Goal: Navigation & Orientation: Find specific page/section

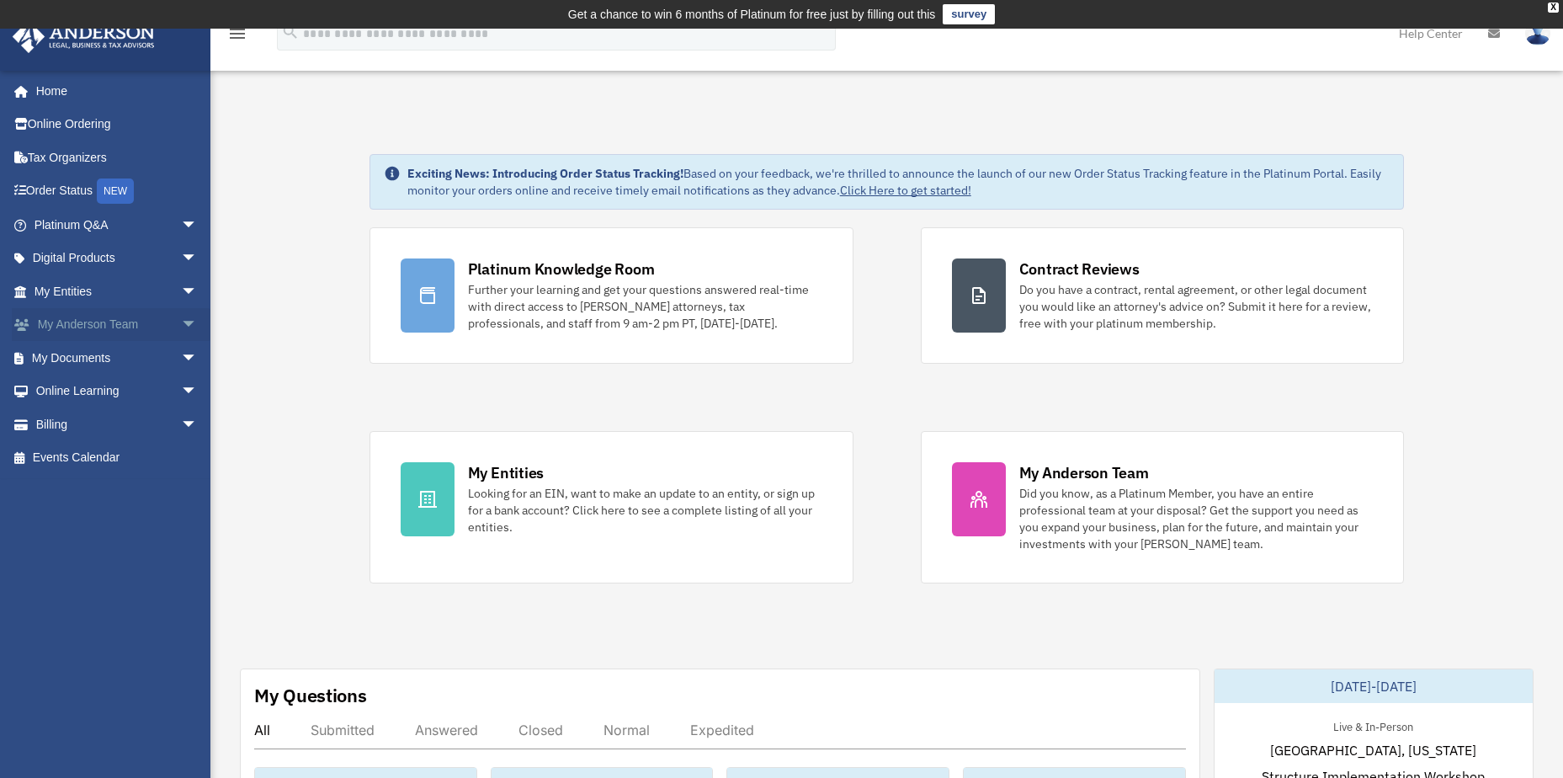
click at [181, 322] on span "arrow_drop_down" at bounding box center [198, 325] width 34 height 35
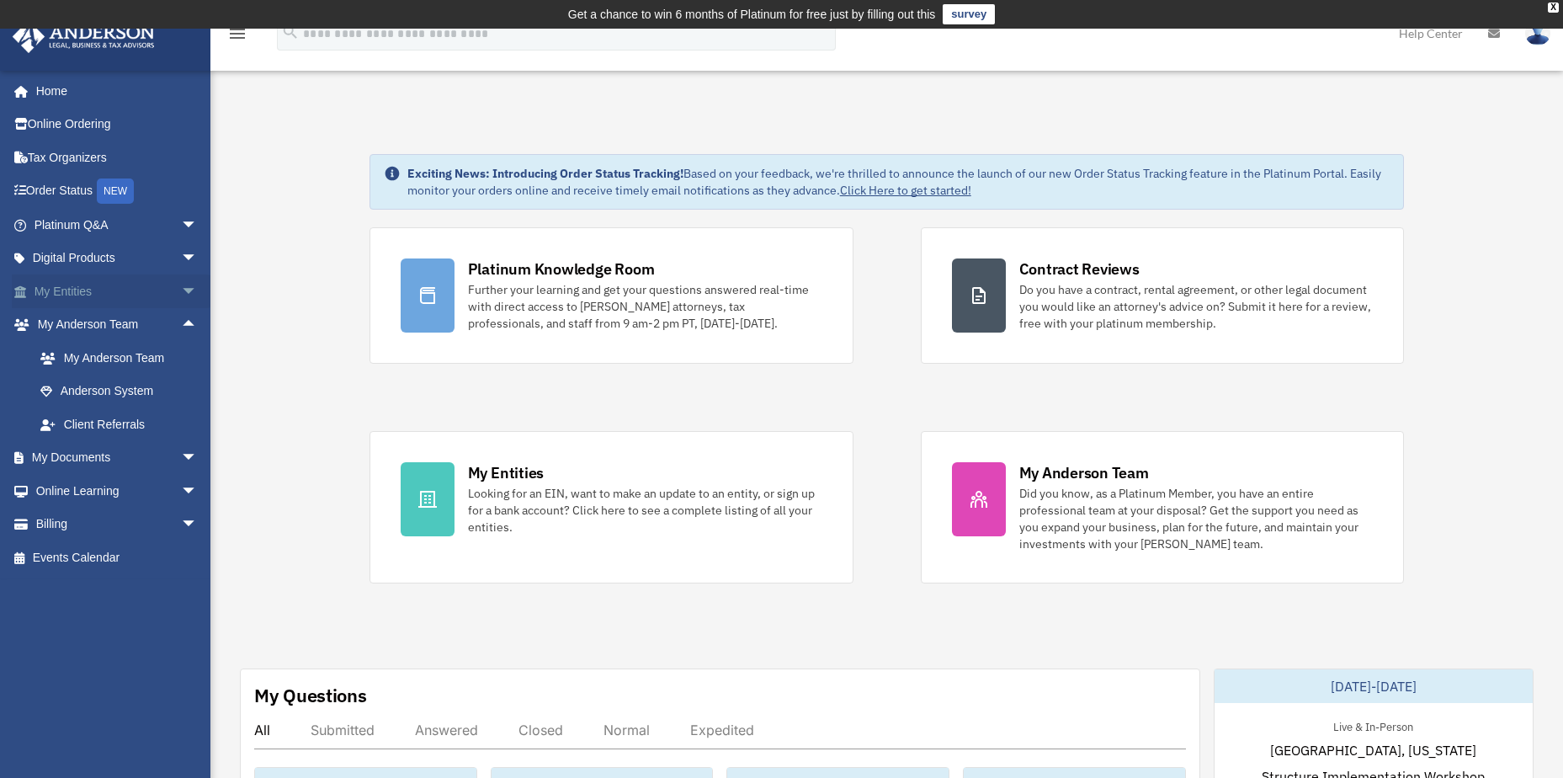
click at [181, 289] on span "arrow_drop_down" at bounding box center [198, 291] width 34 height 35
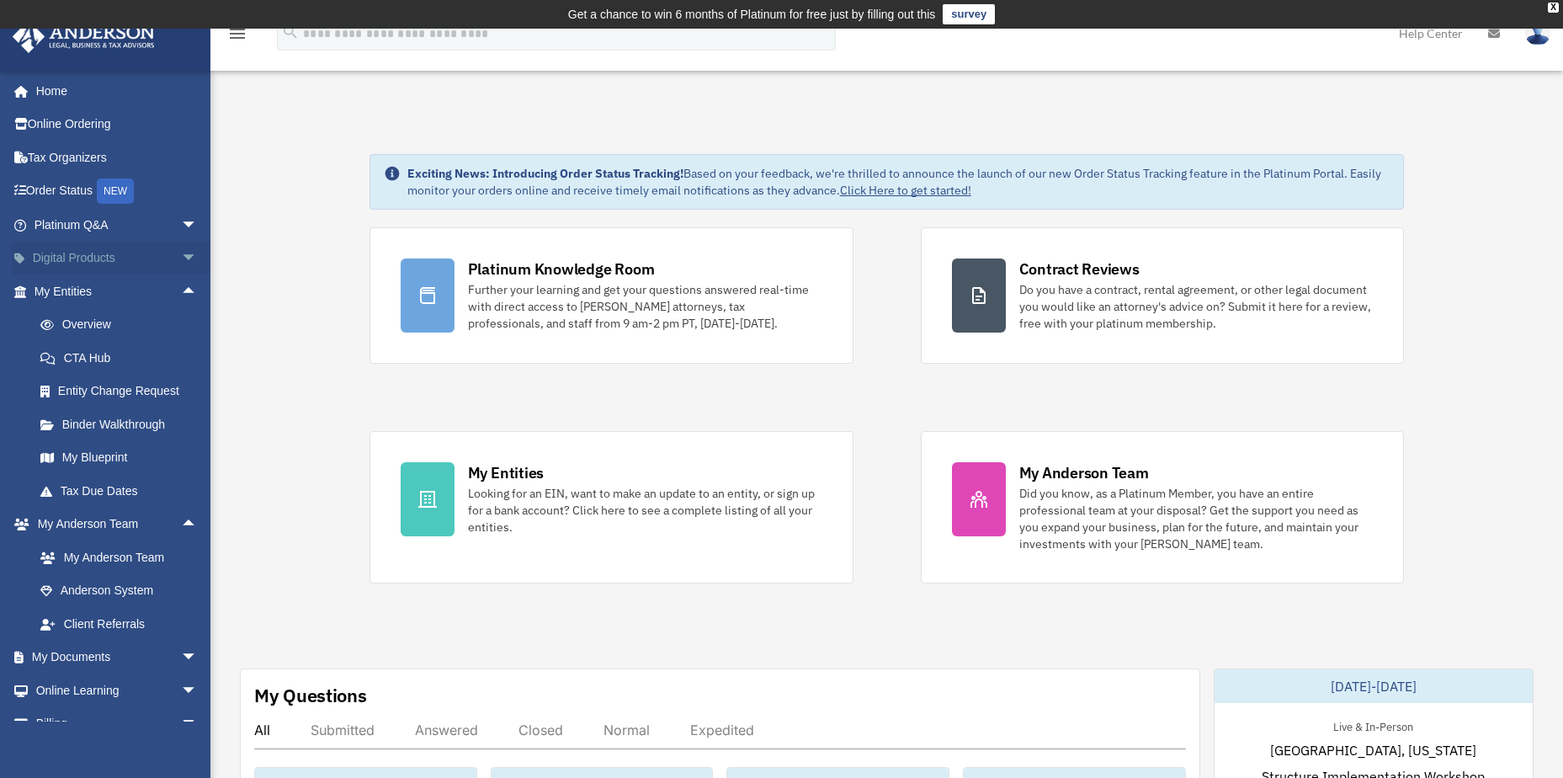
click at [181, 251] on span "arrow_drop_down" at bounding box center [198, 259] width 34 height 35
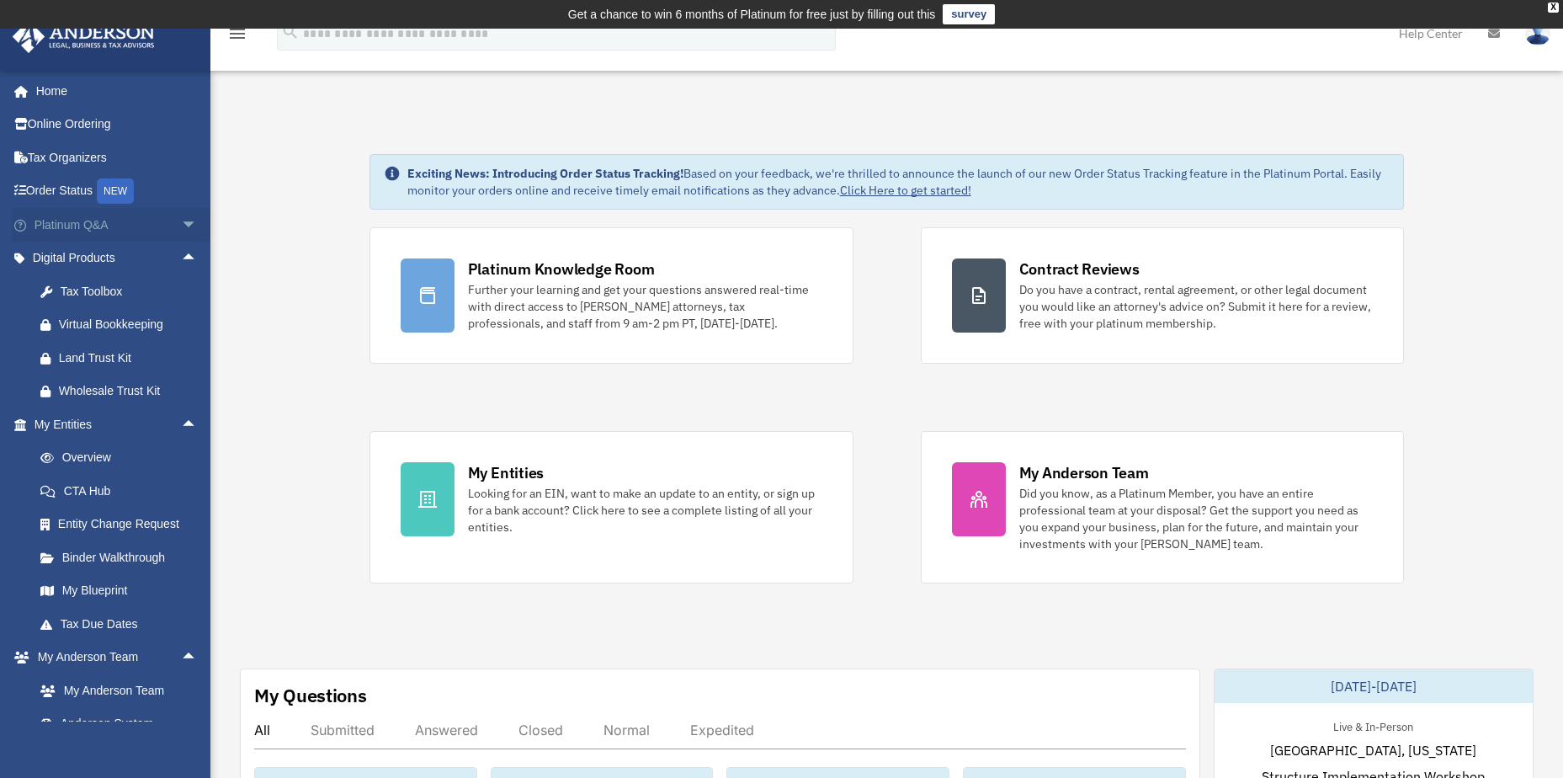
click at [184, 229] on span "arrow_drop_down" at bounding box center [198, 225] width 34 height 35
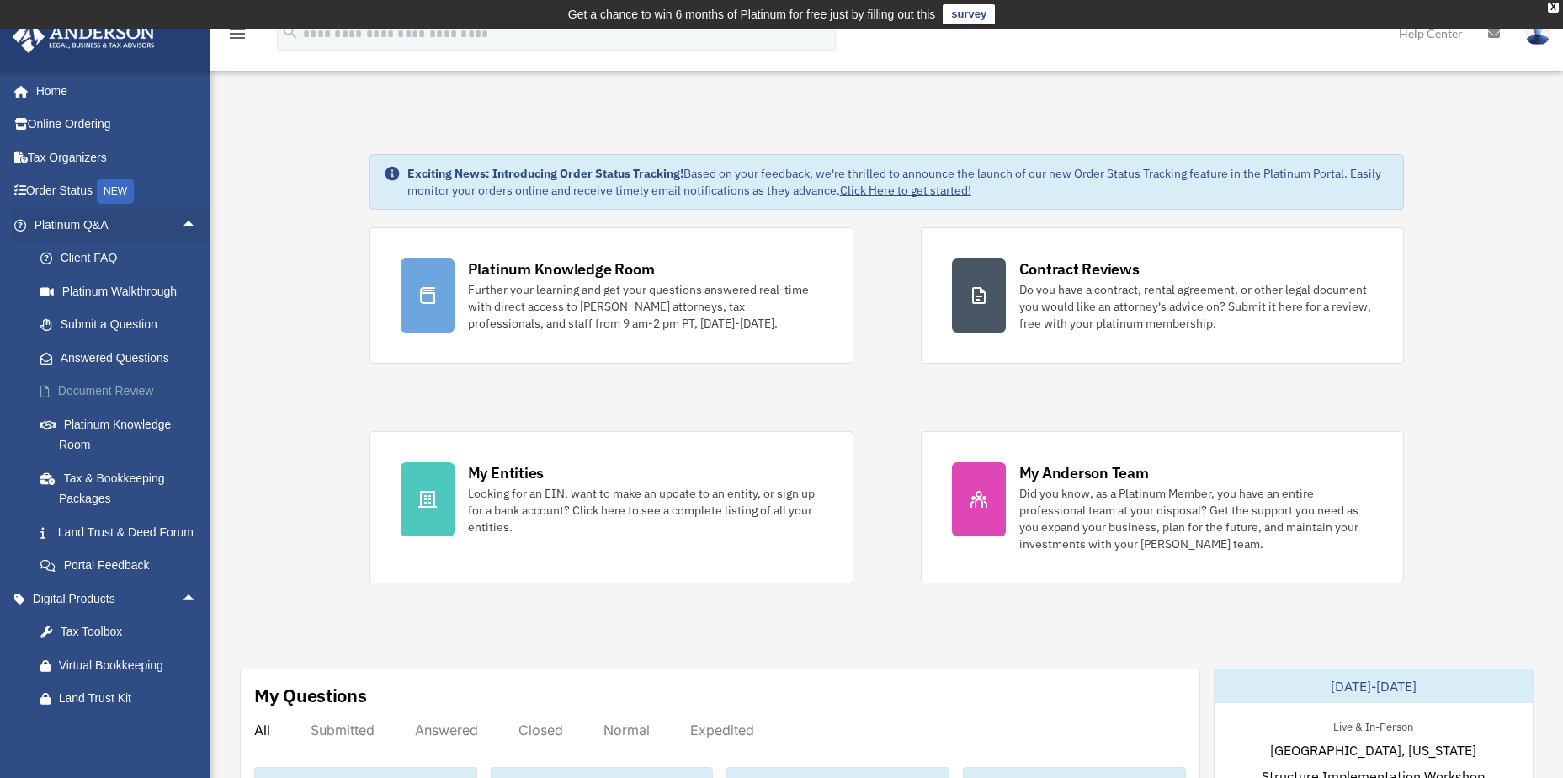
click at [147, 384] on link "Document Review" at bounding box center [123, 391] width 199 height 34
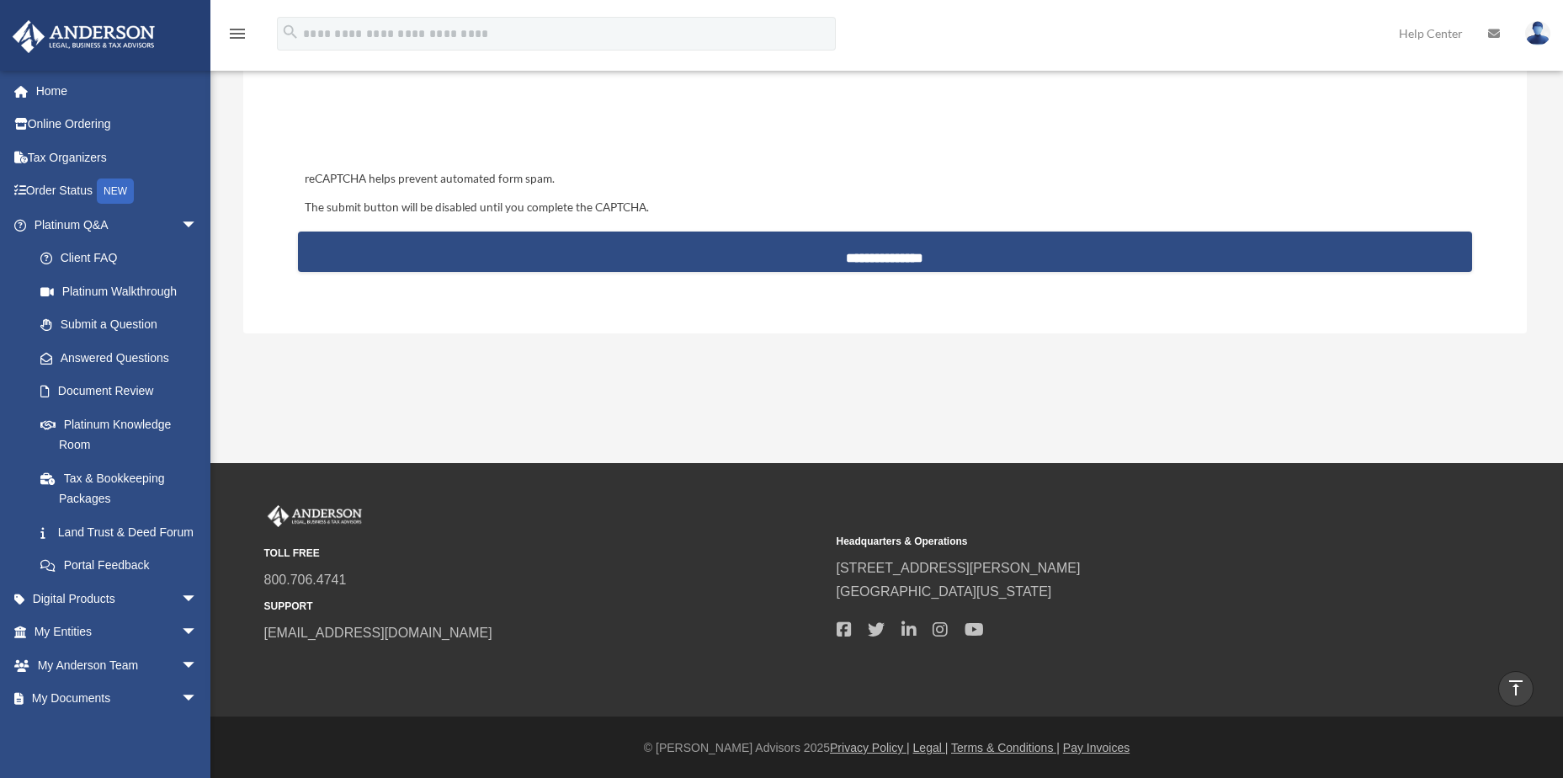
scroll to position [1696, 0]
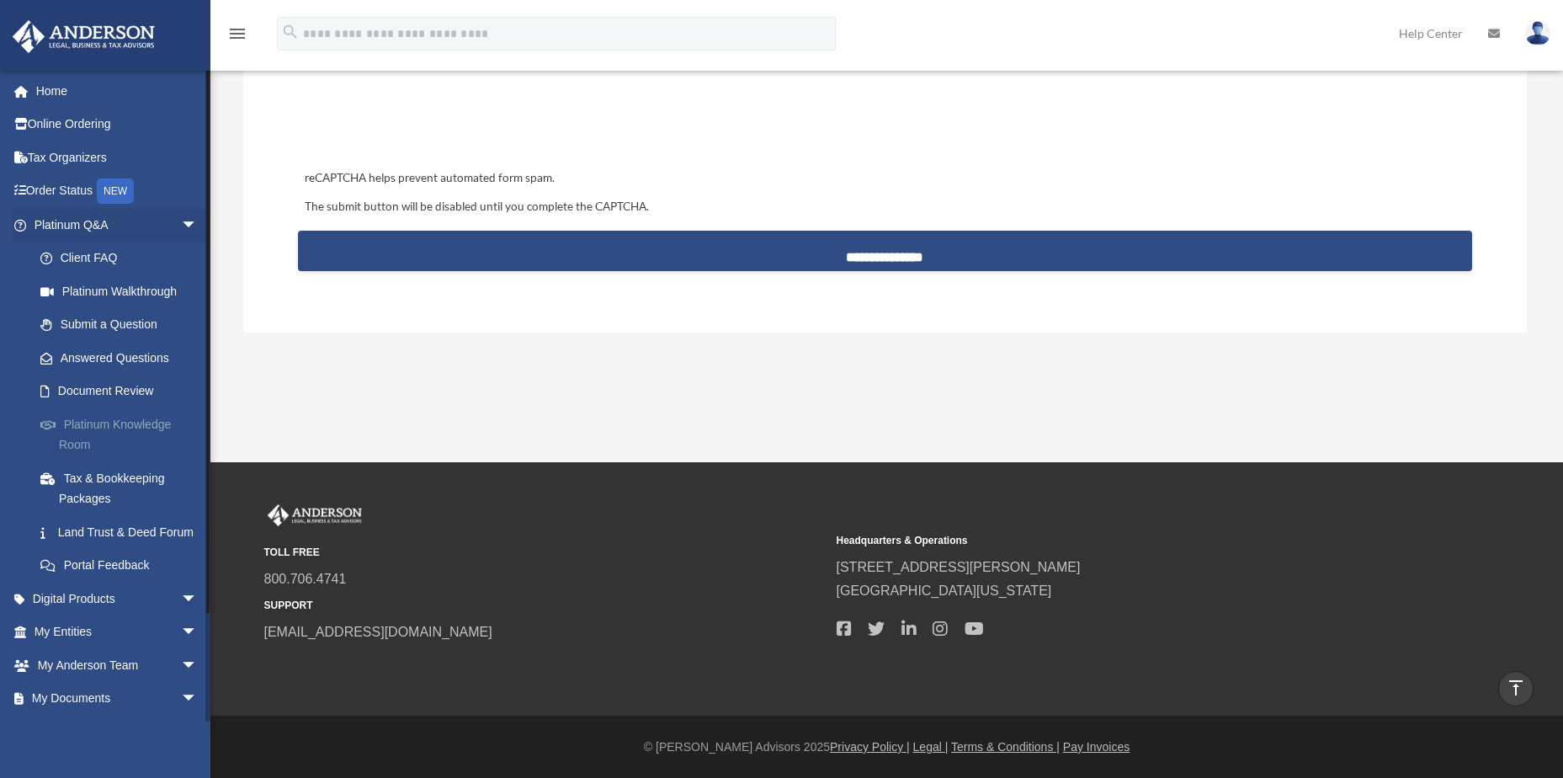
click at [141, 417] on link "Platinum Knowledge Room" at bounding box center [123, 434] width 199 height 54
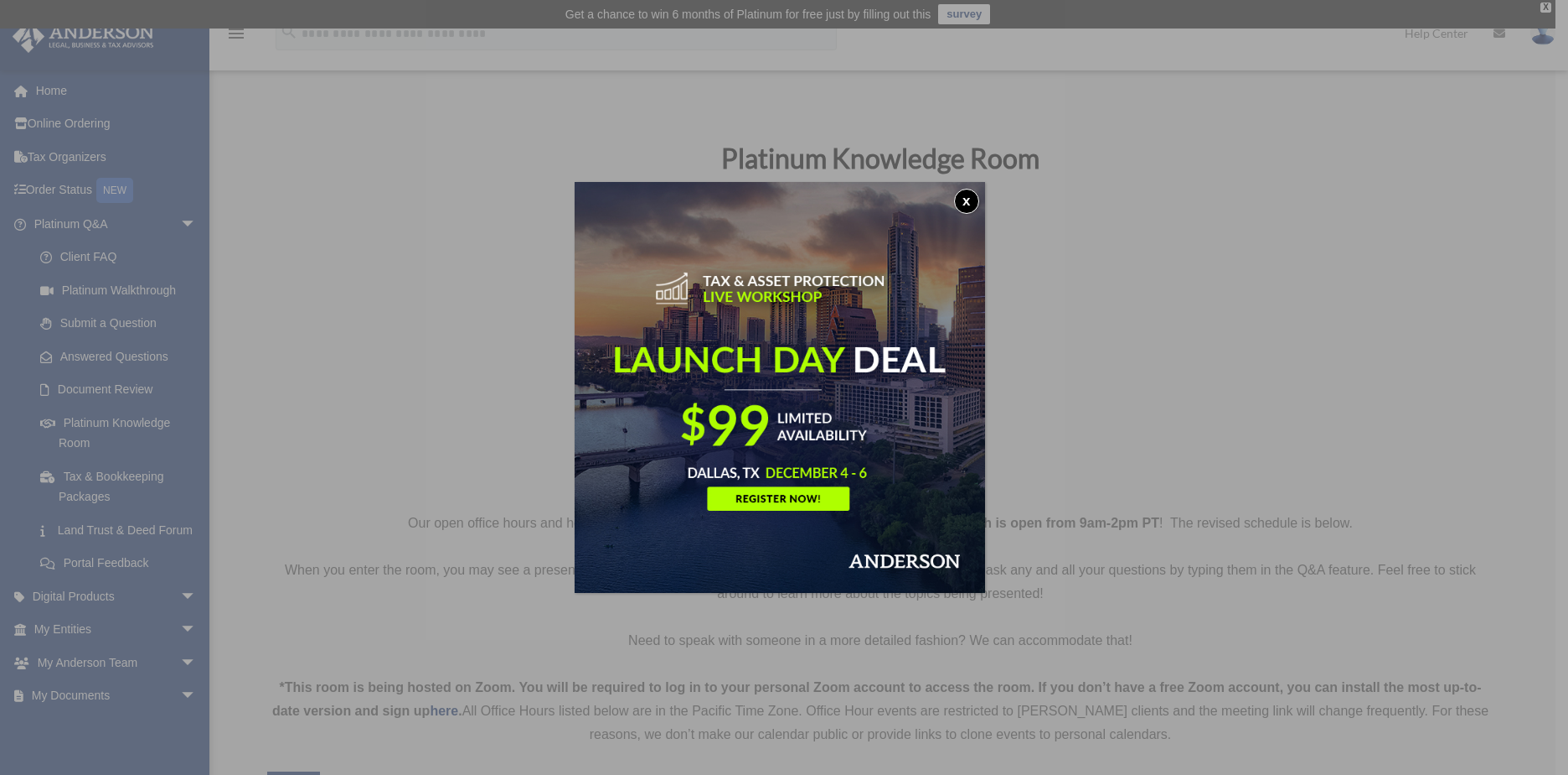
click at [974, 198] on button "x" at bounding box center [966, 200] width 25 height 25
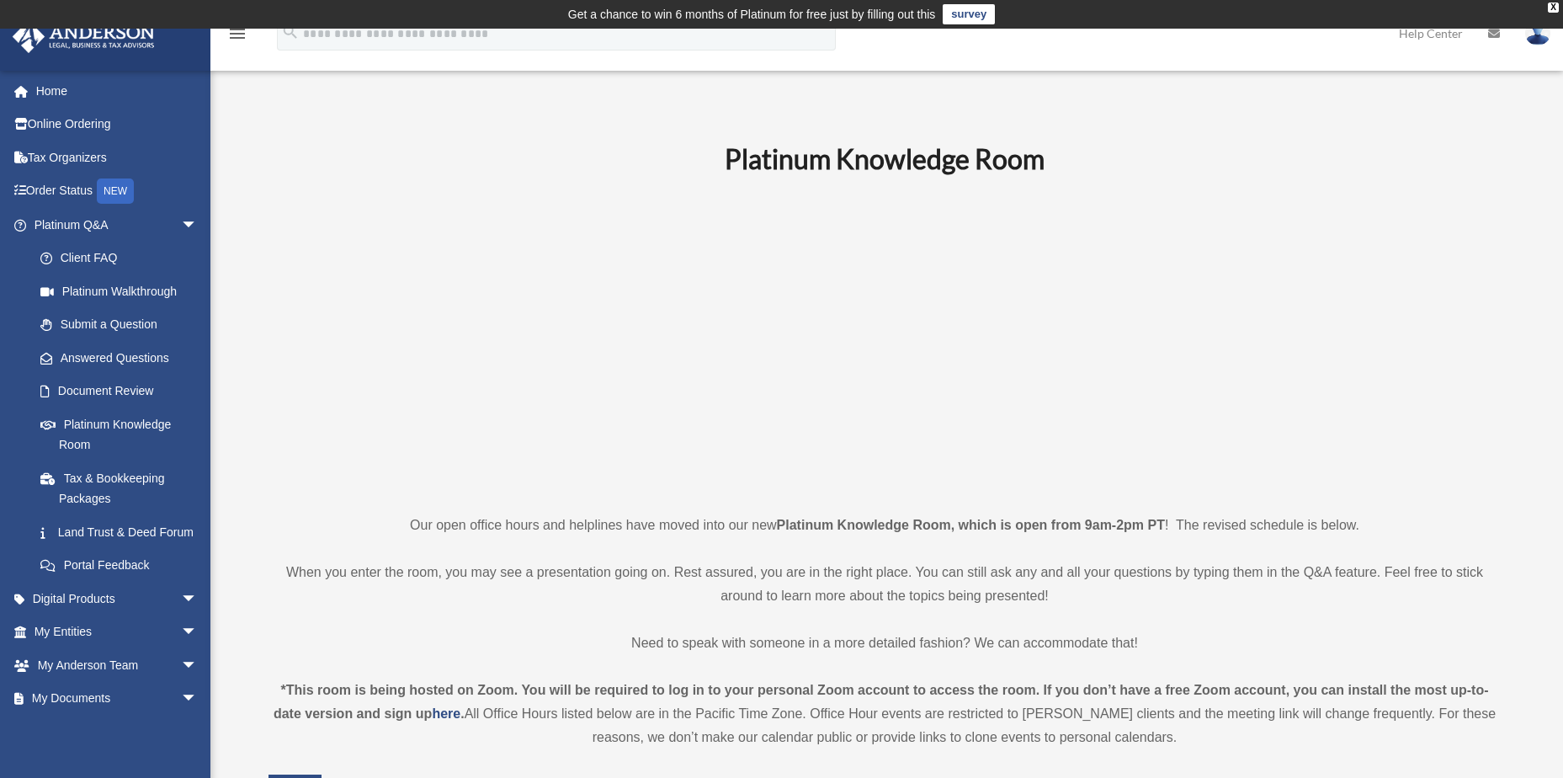
scroll to position [421, 0]
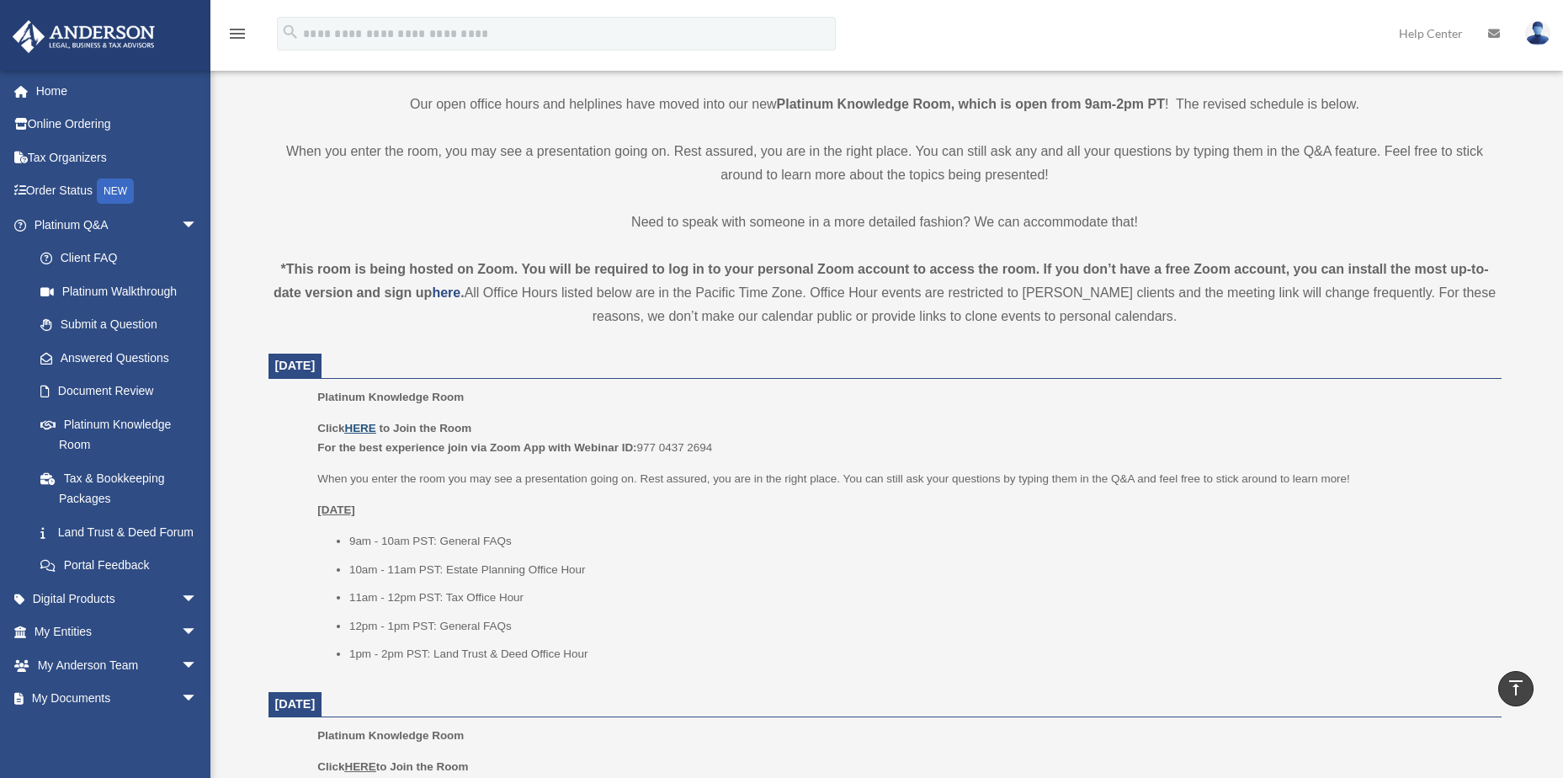
click at [364, 423] on u "HERE" at bounding box center [359, 428] width 31 height 13
